Goal: Information Seeking & Learning: Learn about a topic

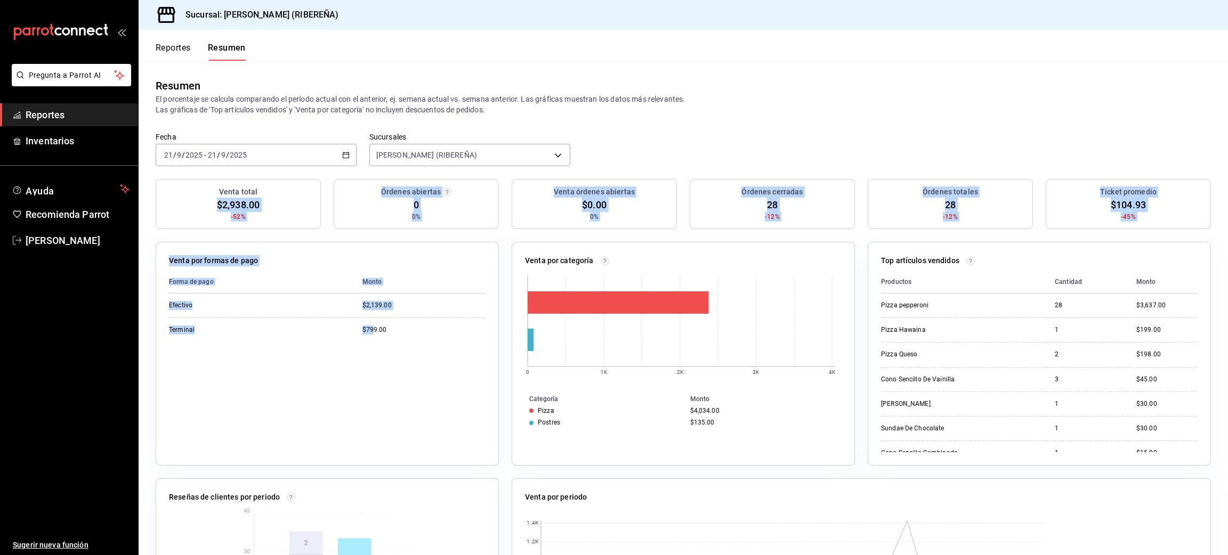
drag, startPoint x: 0, startPoint y: 0, endPoint x: 296, endPoint y: 150, distance: 331.9
click at [296, 150] on main "Resumen El porcentaje se calcula comparando el período actual con el anterior, …" at bounding box center [684, 390] width 1090 height 659
click at [178, 52] on button "Reportes" at bounding box center [173, 52] width 35 height 18
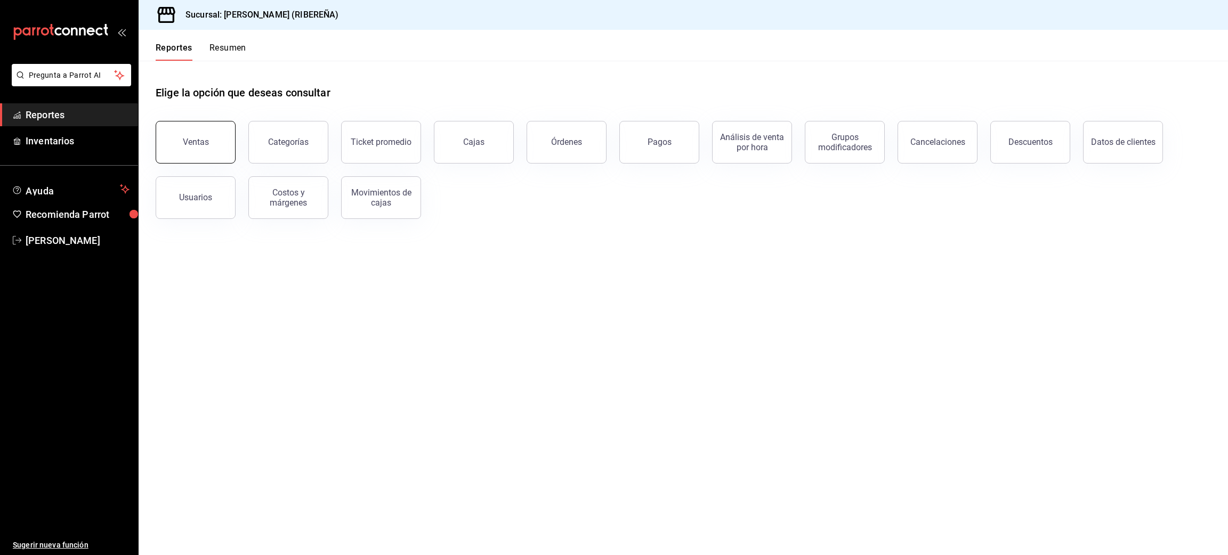
click at [185, 150] on button "Ventas" at bounding box center [196, 142] width 80 height 43
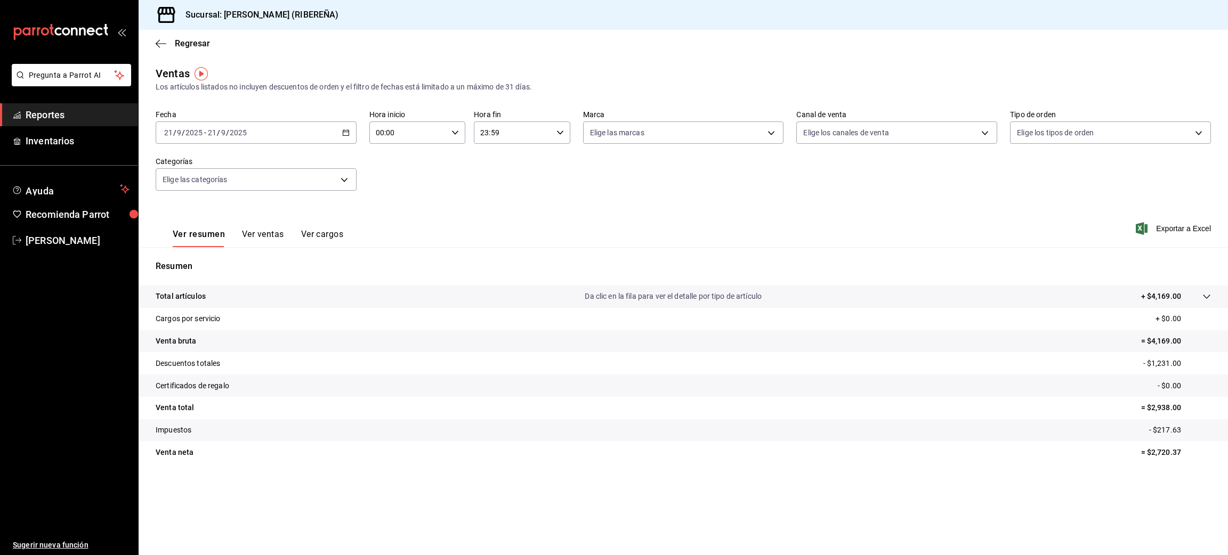
click at [259, 243] on button "Ver ventas" at bounding box center [263, 238] width 42 height 18
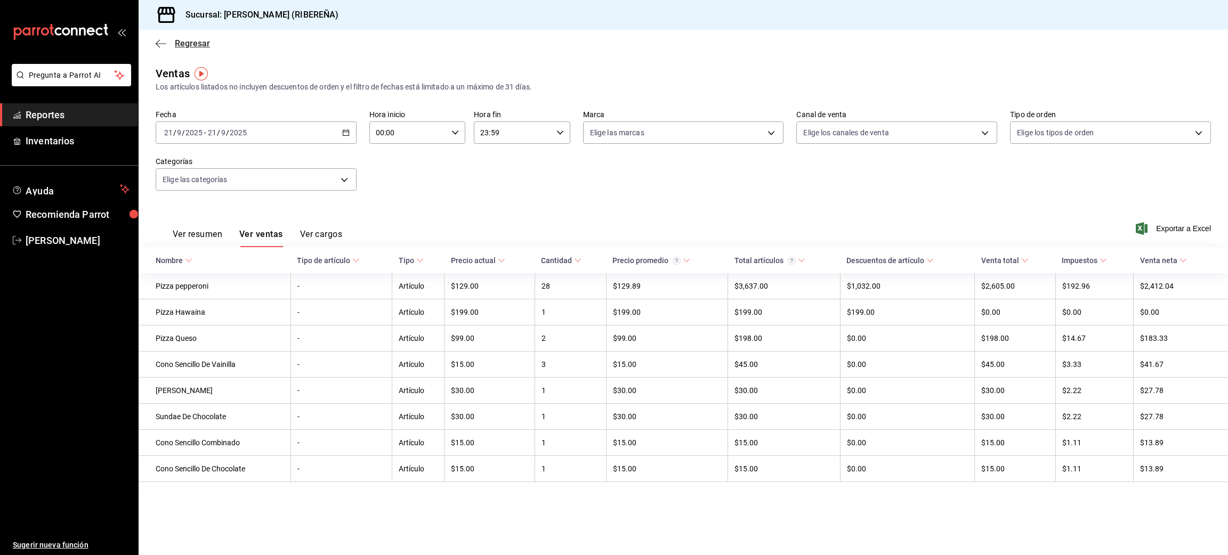
click at [161, 44] on icon "button" at bounding box center [161, 44] width 11 height 10
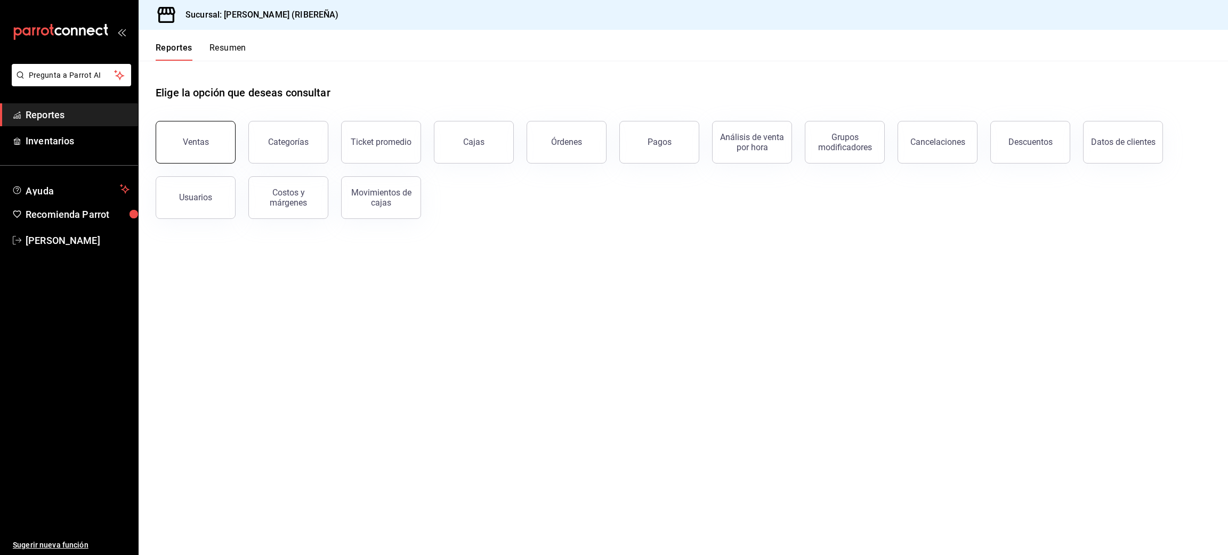
click at [211, 135] on button "Ventas" at bounding box center [196, 142] width 80 height 43
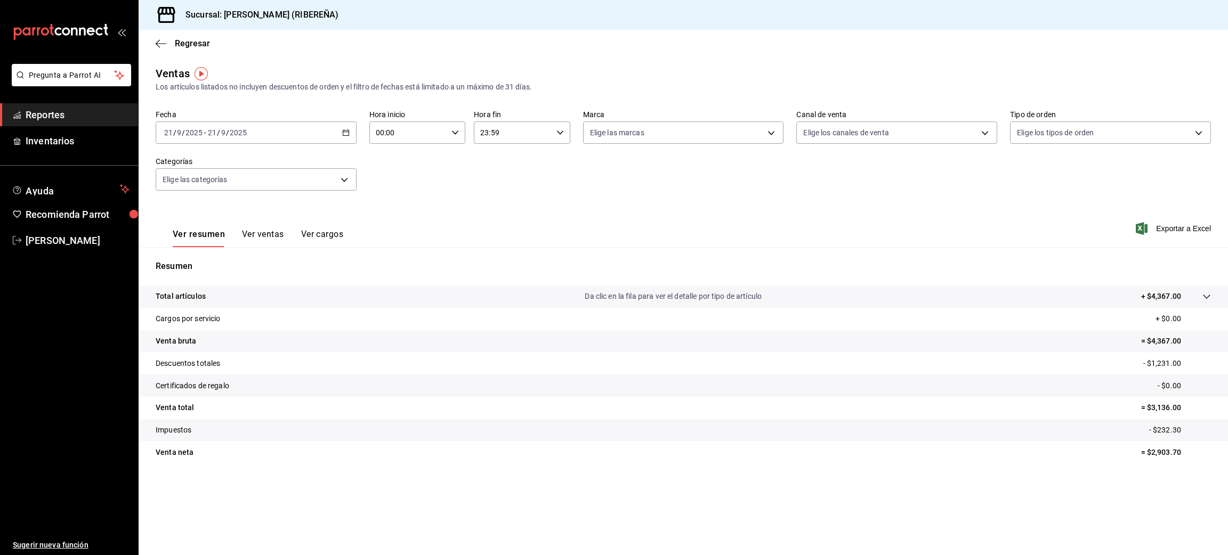
click at [264, 235] on button "Ver ventas" at bounding box center [263, 238] width 42 height 18
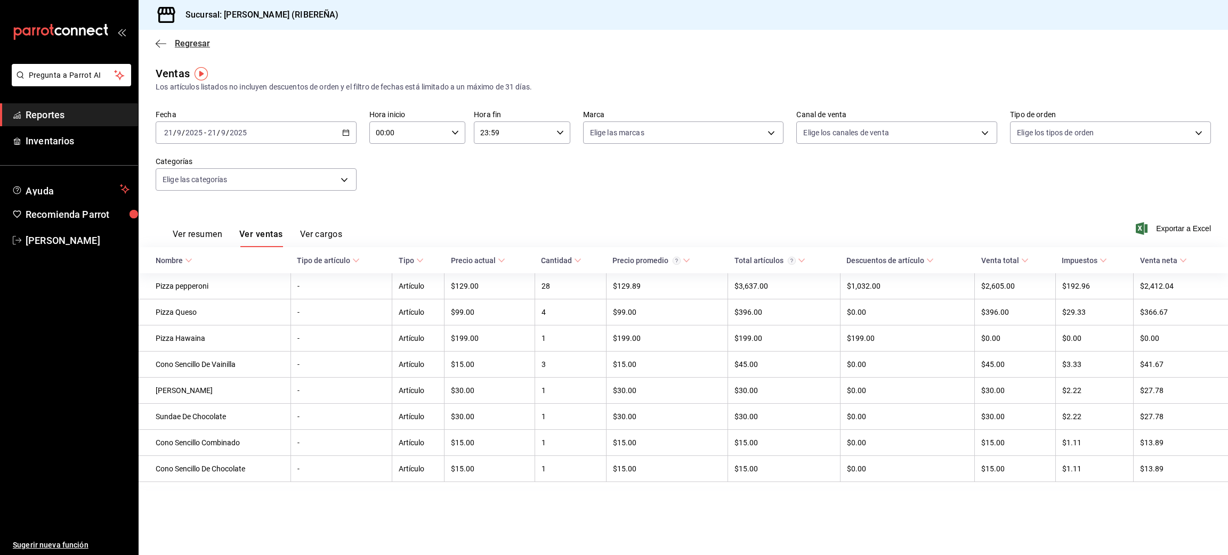
click at [161, 43] on icon "button" at bounding box center [161, 43] width 11 height 1
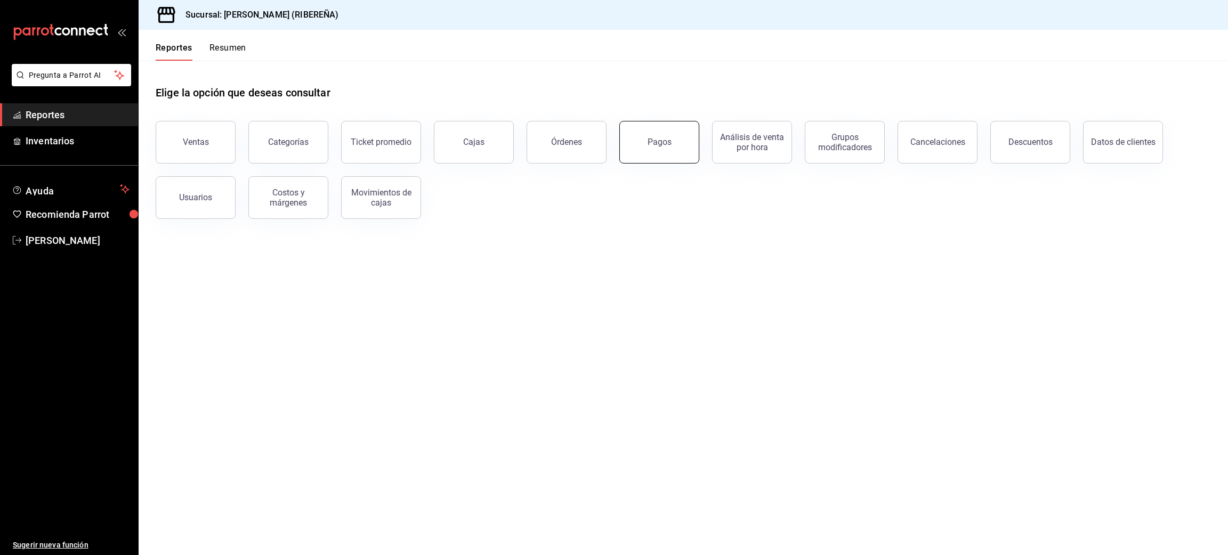
click at [669, 150] on button "Pagos" at bounding box center [659, 142] width 80 height 43
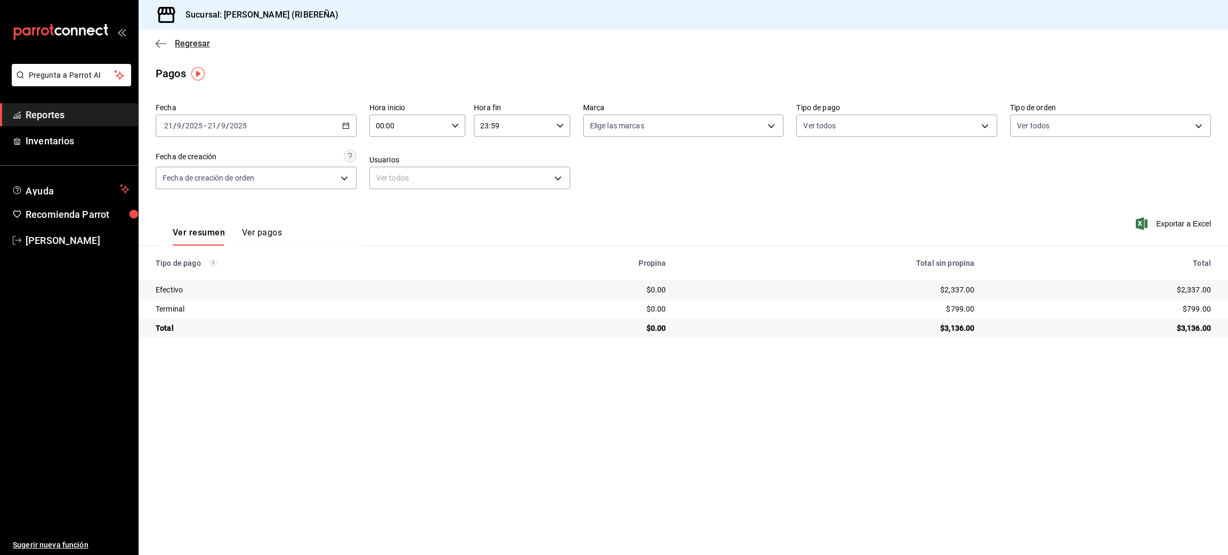
click at [159, 41] on icon "button" at bounding box center [161, 44] width 11 height 10
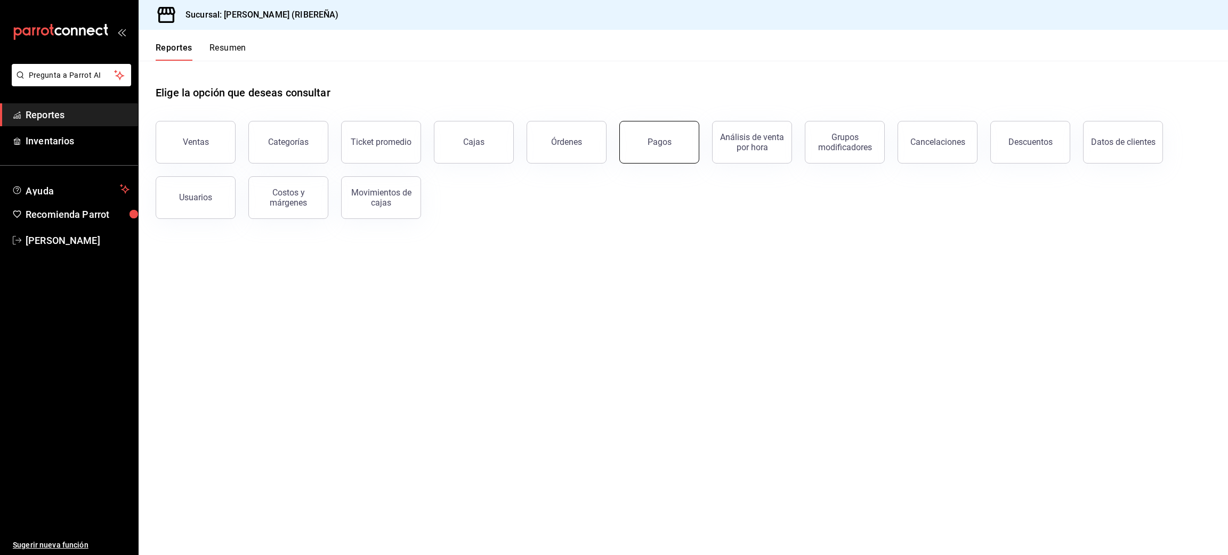
click at [650, 129] on button "Pagos" at bounding box center [659, 142] width 80 height 43
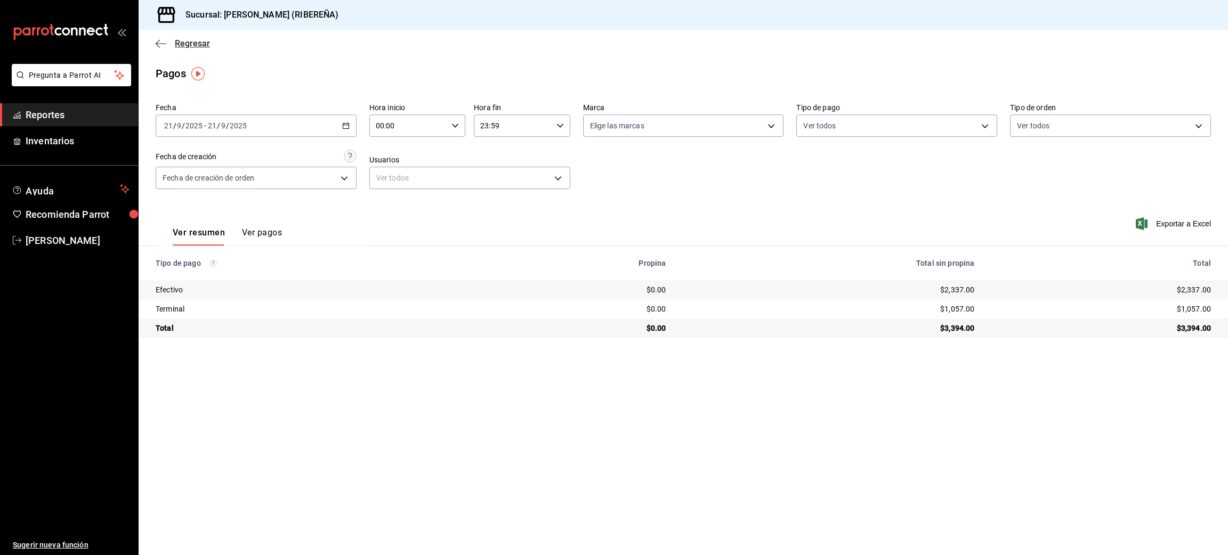
click at [159, 41] on icon "button" at bounding box center [161, 44] width 11 height 10
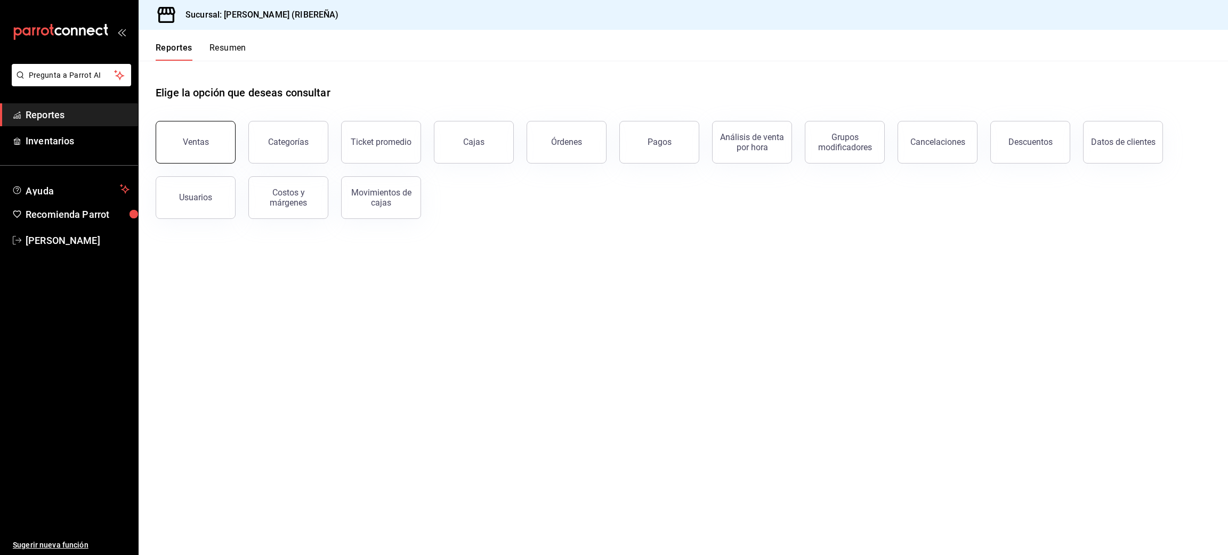
click at [214, 155] on button "Ventas" at bounding box center [196, 142] width 80 height 43
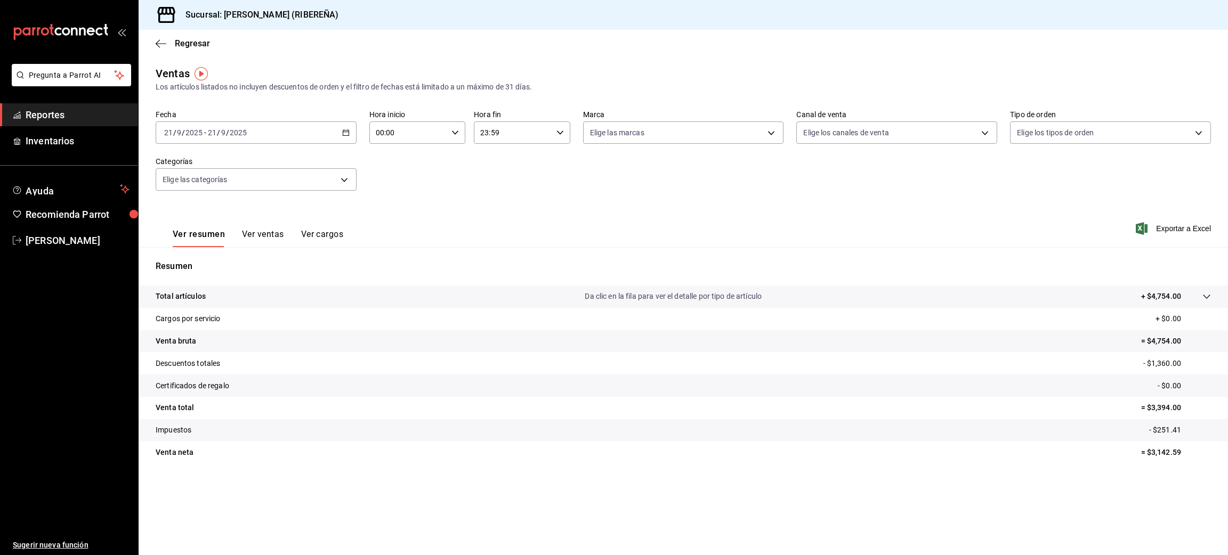
click at [260, 239] on button "Ver ventas" at bounding box center [263, 238] width 42 height 18
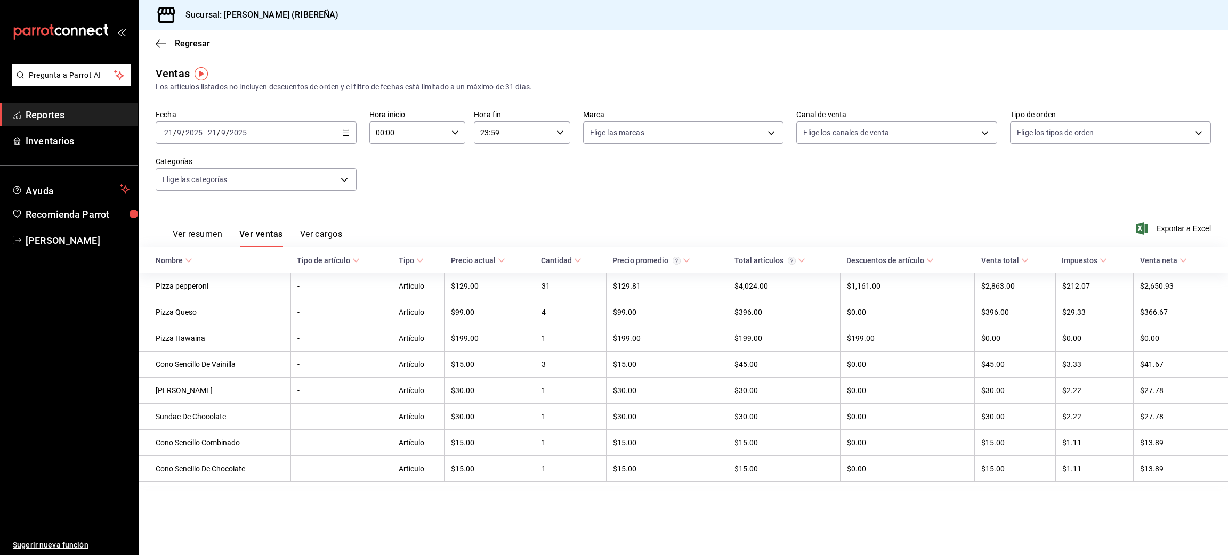
click at [154, 44] on div "Regresar" at bounding box center [684, 43] width 1090 height 27
click at [163, 39] on icon "button" at bounding box center [161, 44] width 11 height 10
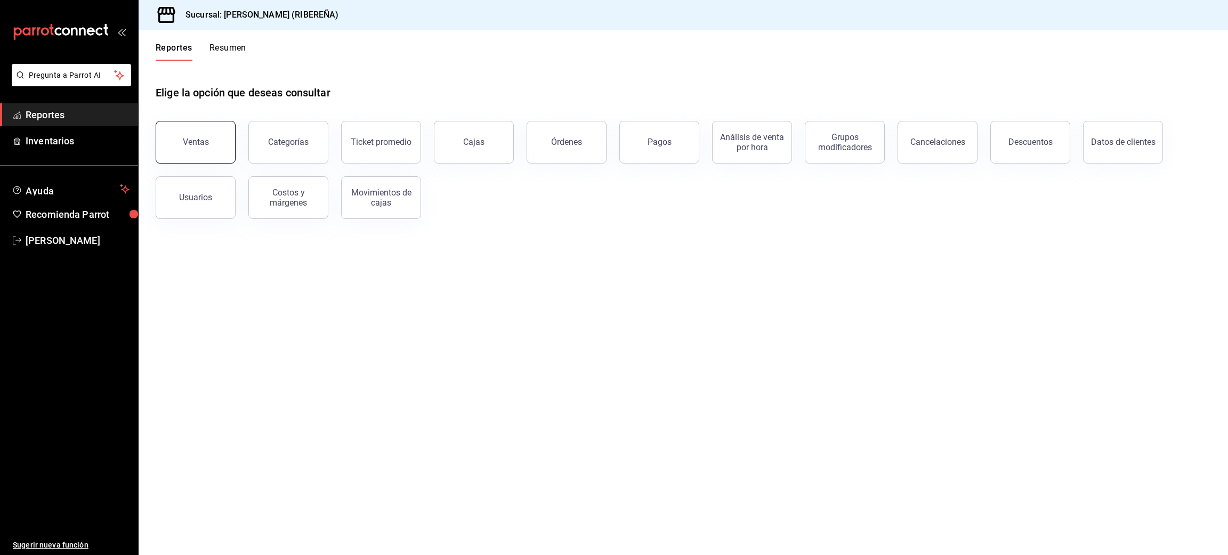
click at [190, 143] on div "Ventas" at bounding box center [196, 142] width 26 height 10
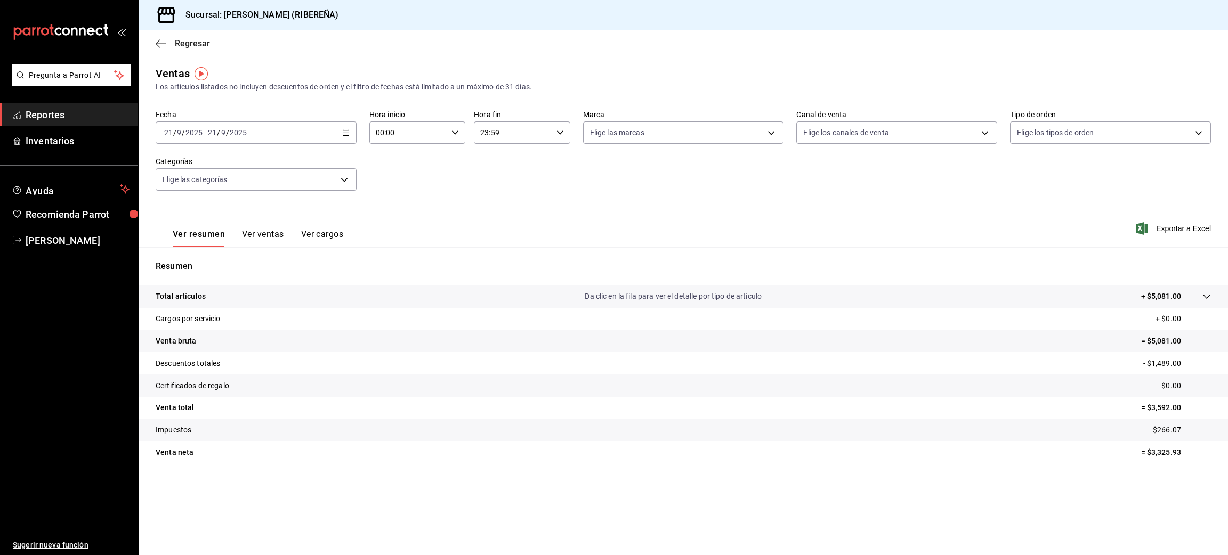
click at [178, 44] on span "Regresar" at bounding box center [192, 43] width 35 height 10
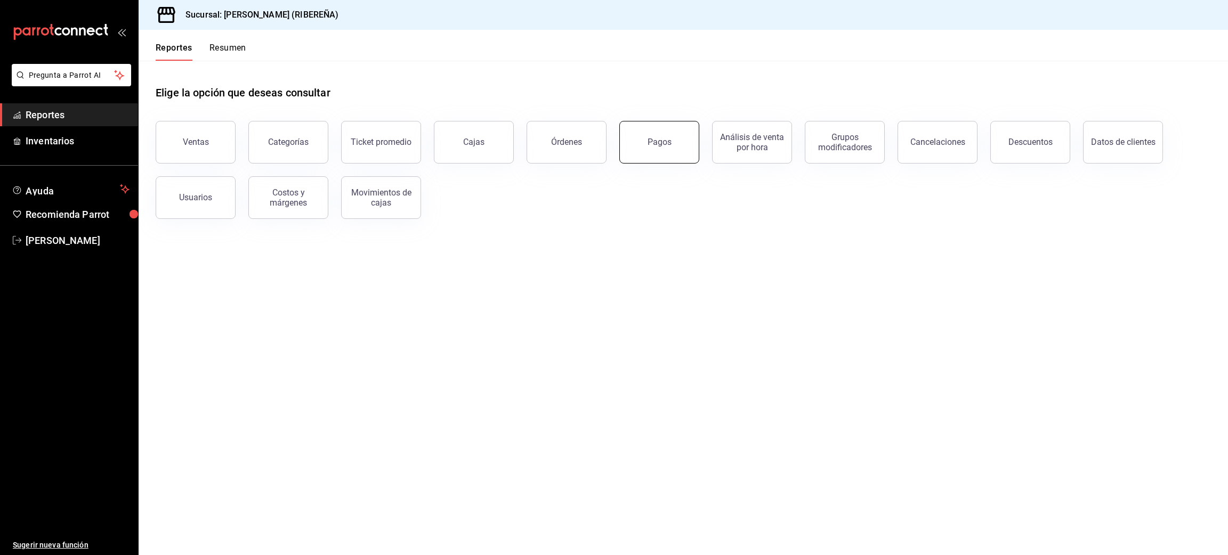
click at [665, 151] on button "Pagos" at bounding box center [659, 142] width 80 height 43
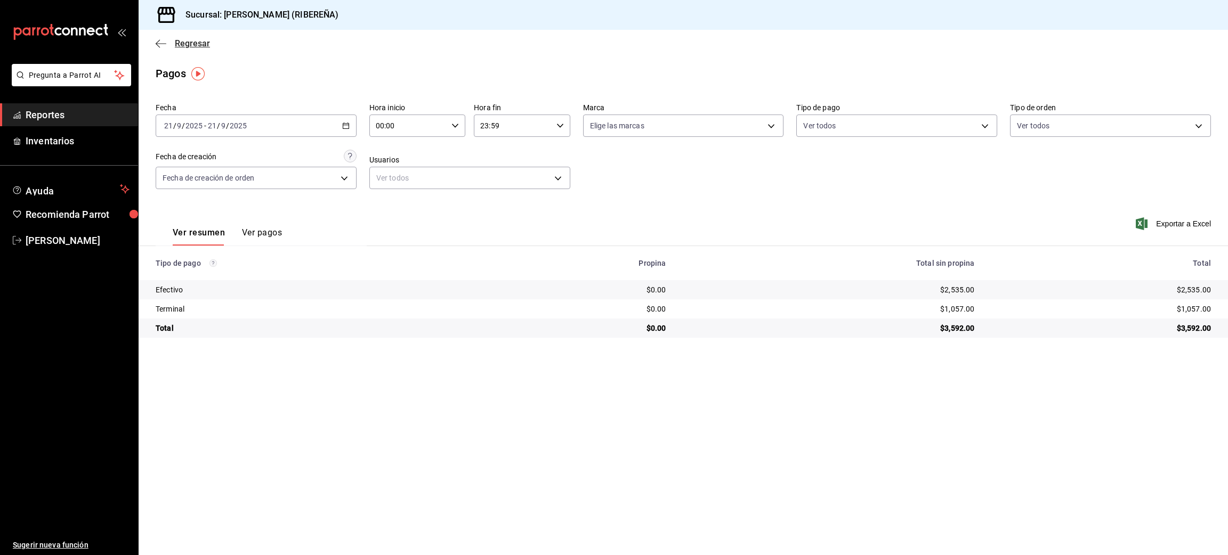
click at [156, 46] on icon "button" at bounding box center [161, 44] width 11 height 10
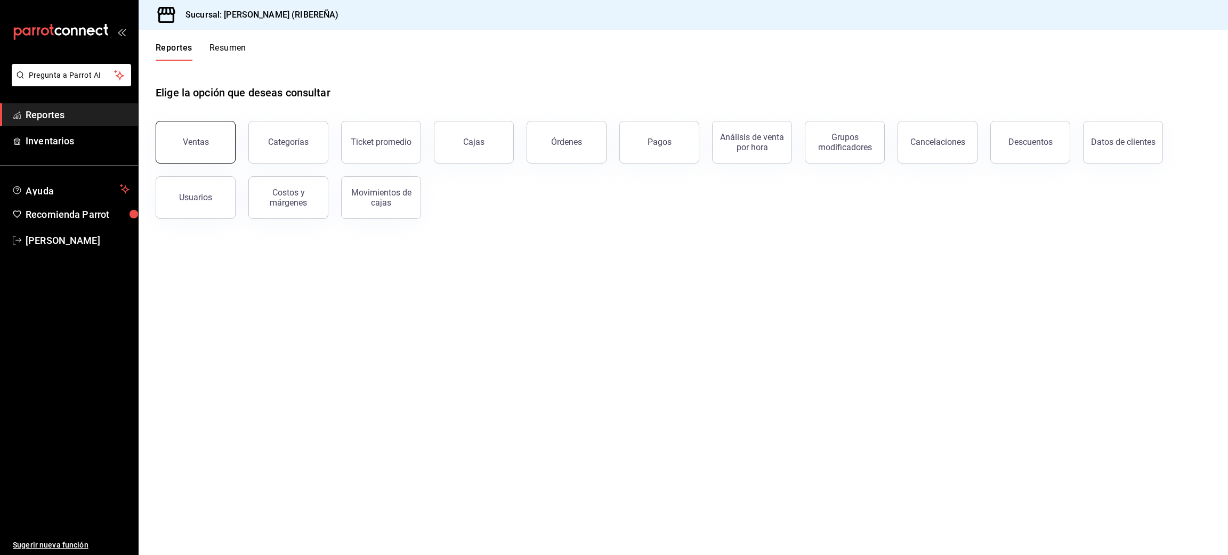
click at [213, 145] on button "Ventas" at bounding box center [196, 142] width 80 height 43
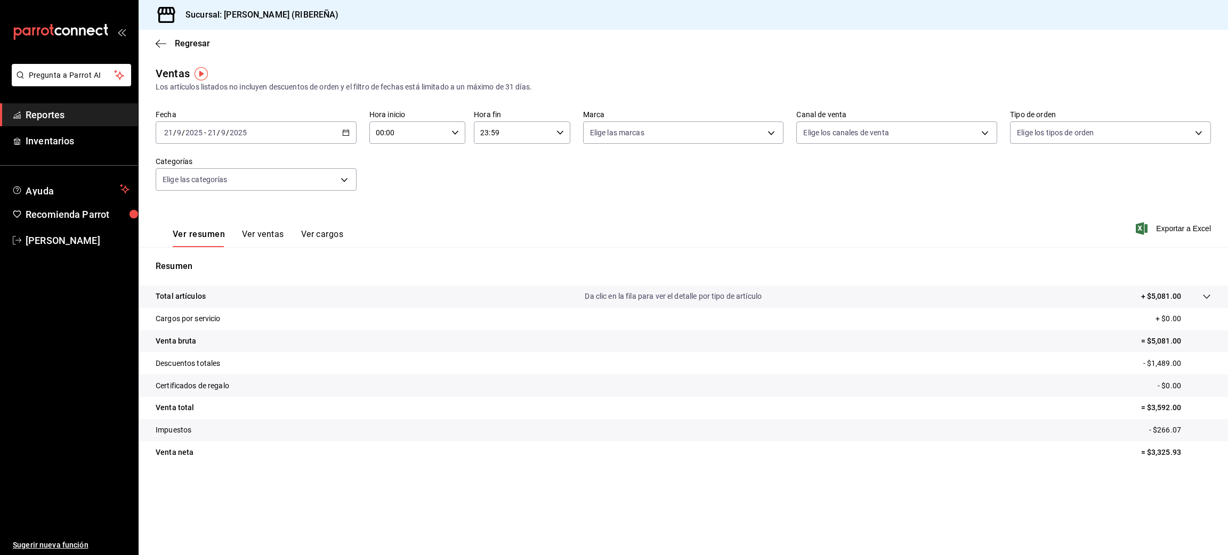
click at [263, 236] on button "Ver ventas" at bounding box center [263, 238] width 42 height 18
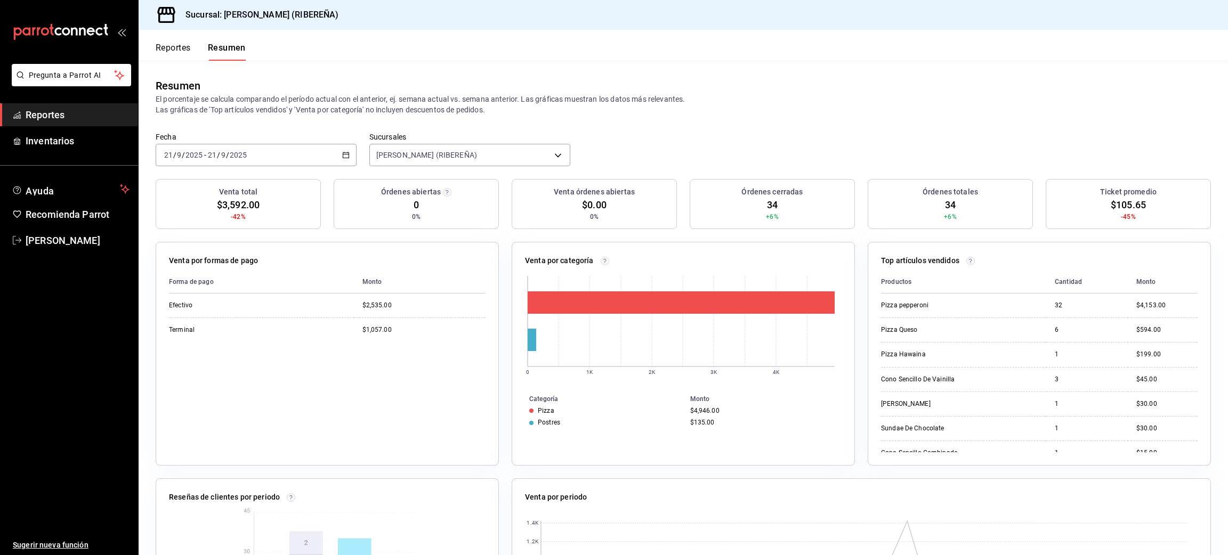
click at [162, 53] on button "Reportes" at bounding box center [173, 52] width 35 height 18
